Goal: Find specific page/section: Find specific page/section

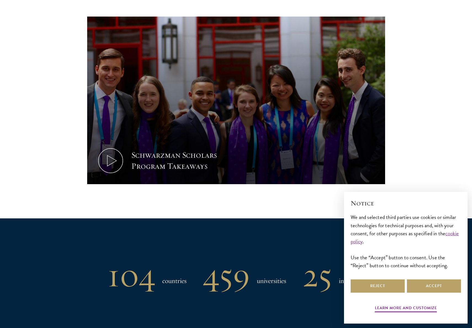
scroll to position [386, 0]
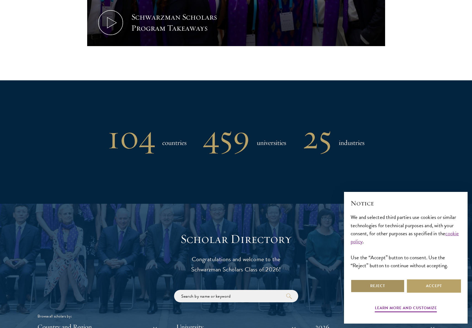
click at [361, 287] on button "Reject" at bounding box center [378, 285] width 54 height 13
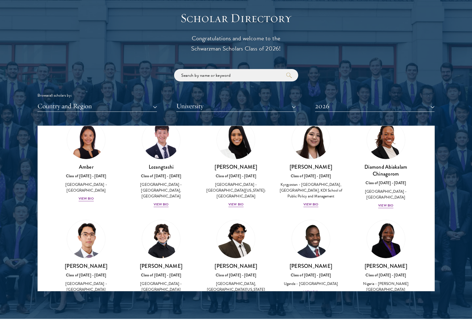
scroll to position [0, 0]
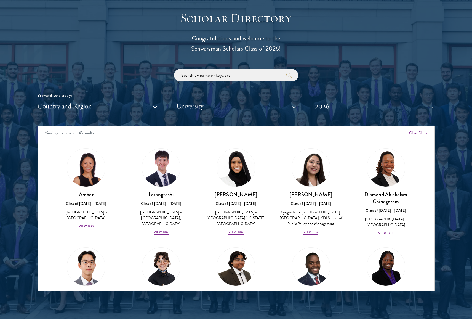
click at [227, 74] on input "search" at bounding box center [236, 75] width 124 height 12
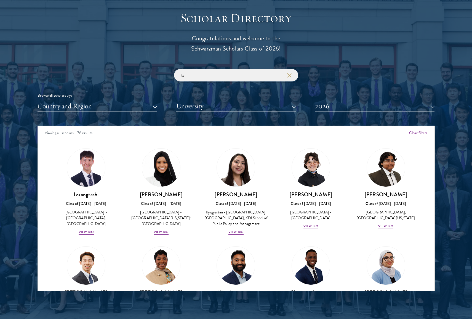
type input "t"
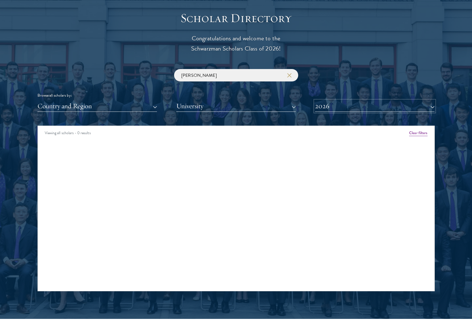
click at [387, 108] on button "2026" at bounding box center [374, 105] width 119 height 11
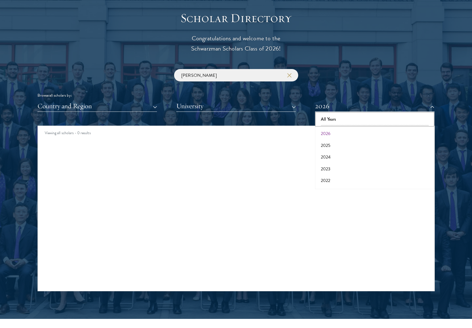
click at [335, 120] on button "All Years" at bounding box center [375, 119] width 116 height 12
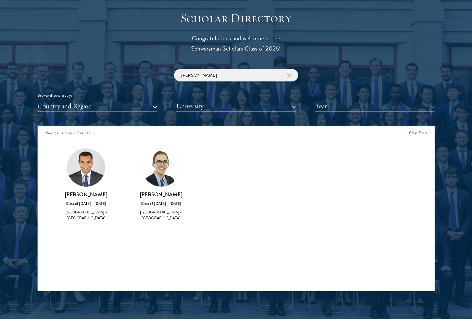
click at [213, 73] on input "[PERSON_NAME]" at bounding box center [236, 75] width 124 height 12
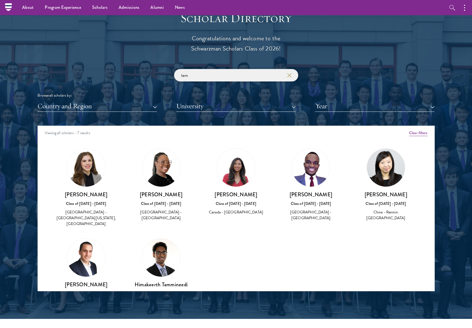
type input "tam"
click at [382, 166] on img at bounding box center [386, 167] width 38 height 38
click at [374, 193] on h3 "[PERSON_NAME]" at bounding box center [386, 194] width 64 height 7
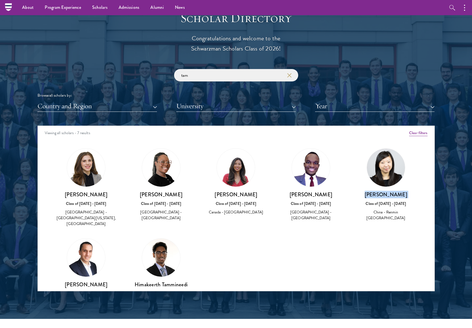
copy div "[PERSON_NAME]"
click at [373, 194] on h3 "[PERSON_NAME]" at bounding box center [386, 194] width 64 height 7
drag, startPoint x: 375, startPoint y: 195, endPoint x: 401, endPoint y: 195, distance: 25.9
click at [401, 195] on h3 "[PERSON_NAME]" at bounding box center [386, 194] width 64 height 7
copy h3 "[PERSON_NAME]"
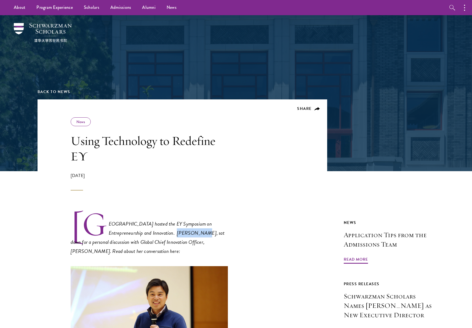
drag, startPoint x: 124, startPoint y: 233, endPoint x: 143, endPoint y: 231, distance: 19.4
click at [143, 231] on em "[GEOGRAPHIC_DATA] hosted the EY Symposium on Entrepreneurship and Innovation. […" at bounding box center [148, 237] width 154 height 35
copy em "[PERSON_NAME]"
